Goal: Task Accomplishment & Management: Complete application form

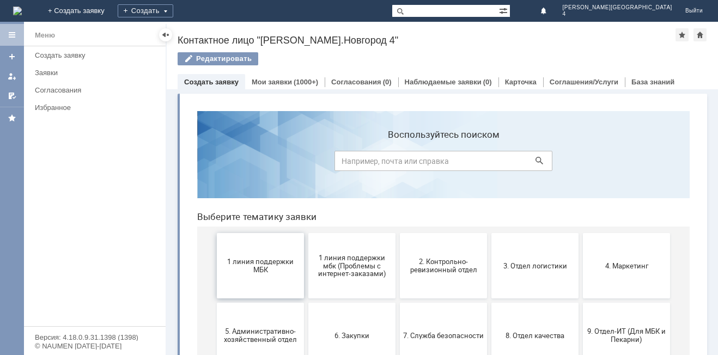
click at [268, 282] on button "1 линия поддержки МБК" at bounding box center [260, 265] width 87 height 65
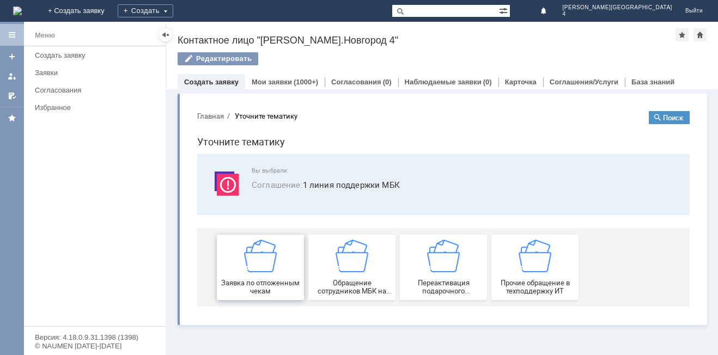
click at [250, 266] on img at bounding box center [260, 256] width 33 height 33
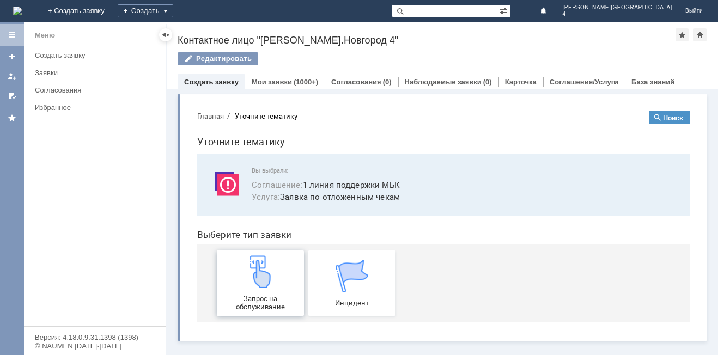
click at [269, 260] on img at bounding box center [260, 272] width 33 height 33
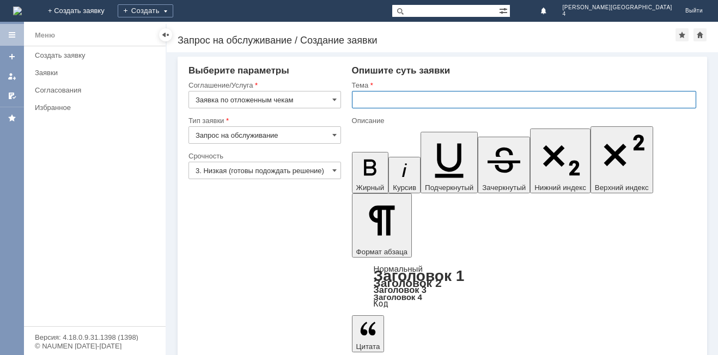
click at [403, 100] on input "text" at bounding box center [524, 99] width 344 height 17
type input "отложенный чек"
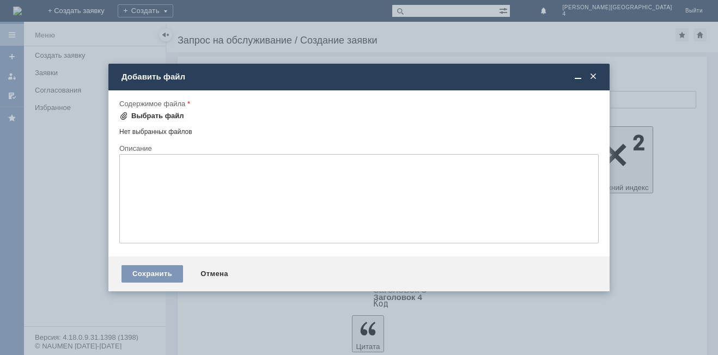
click at [163, 114] on div "Выбрать файл" at bounding box center [157, 116] width 53 height 9
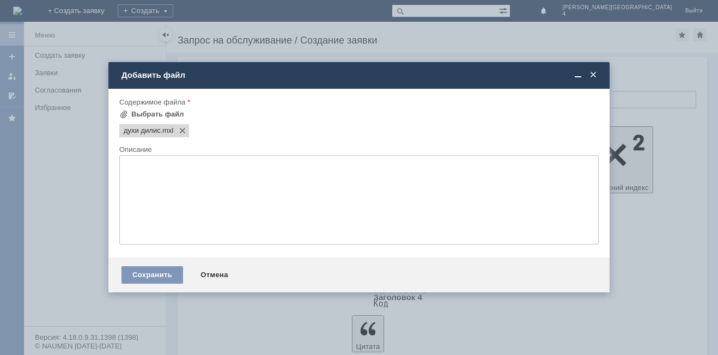
click at [283, 206] on textarea at bounding box center [358, 199] width 479 height 89
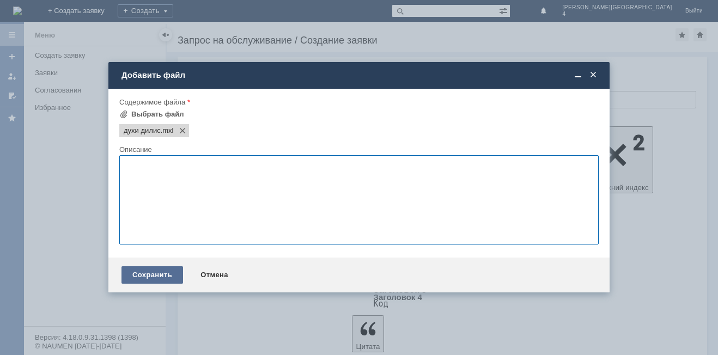
click at [162, 276] on div "Сохранить" at bounding box center [153, 274] width 62 height 17
